Goal: Information Seeking & Learning: Learn about a topic

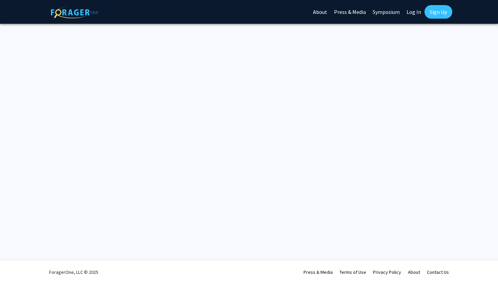
click at [414, 14] on link "Log In" at bounding box center [414, 12] width 21 height 24
click at [417, 12] on link "Log In" at bounding box center [414, 12] width 21 height 24
click at [411, 16] on link "Log In" at bounding box center [414, 12] width 21 height 24
click at [413, 11] on link "Log In" at bounding box center [414, 12] width 21 height 24
click at [67, 17] on img at bounding box center [74, 12] width 47 height 12
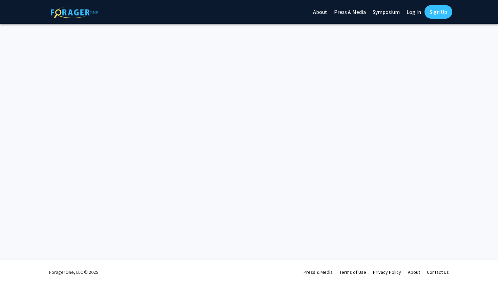
click at [63, 9] on img at bounding box center [74, 12] width 47 height 12
click at [434, 15] on link "Sign Up" at bounding box center [439, 12] width 28 height 14
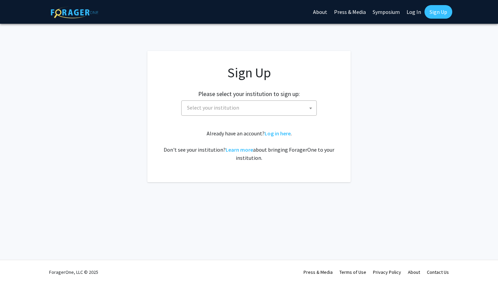
click at [406, 15] on link "Log In" at bounding box center [414, 12] width 21 height 24
click at [281, 112] on span "Select your institution" at bounding box center [250, 108] width 132 height 14
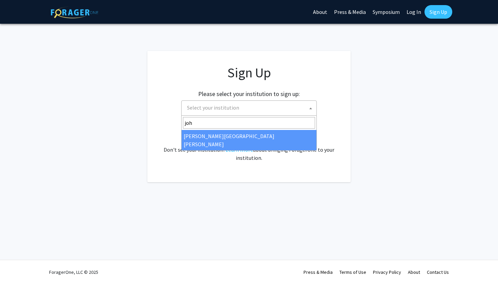
type input "joh"
select select "1"
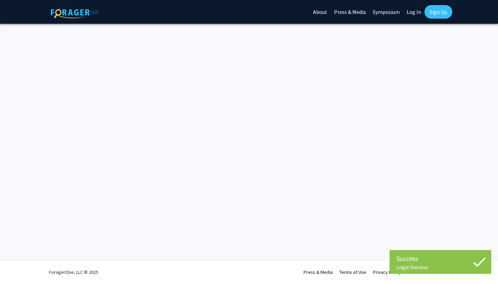
click at [321, 14] on link "About" at bounding box center [320, 12] width 21 height 24
click at [353, 14] on link "Press & Media" at bounding box center [350, 12] width 39 height 24
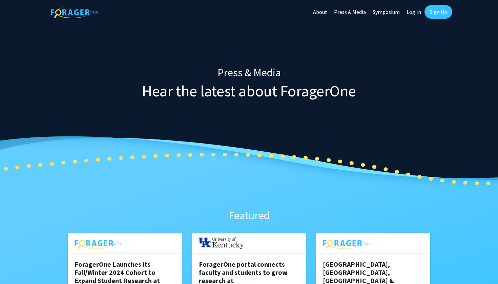
click at [85, 14] on img at bounding box center [74, 12] width 47 height 12
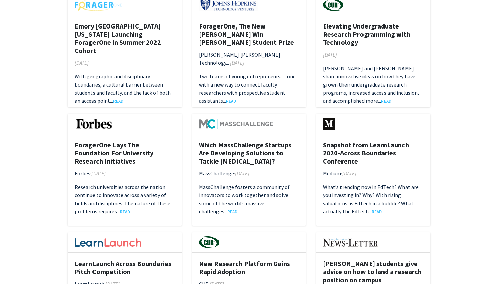
scroll to position [426, 0]
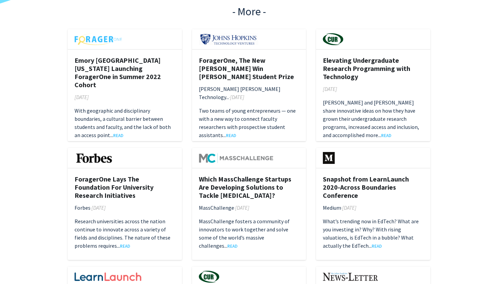
click at [239, 38] on img at bounding box center [228, 39] width 59 height 12
click at [233, 133] on link "READ" at bounding box center [231, 135] width 10 height 5
